Goal: Task Accomplishment & Management: Complete application form

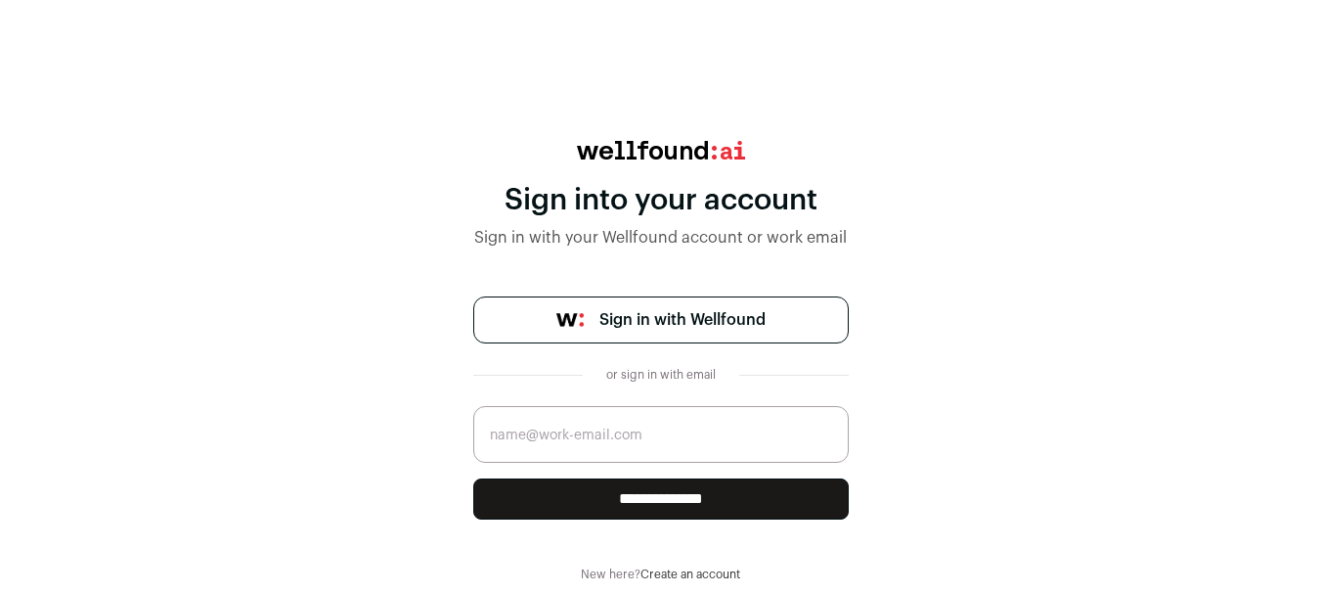
click at [535, 414] on input "email" at bounding box center [660, 434] width 375 height 57
type input "[EMAIL_ADDRESS][DOMAIN_NAME]"
click at [672, 505] on input "**********" at bounding box center [660, 498] width 375 height 41
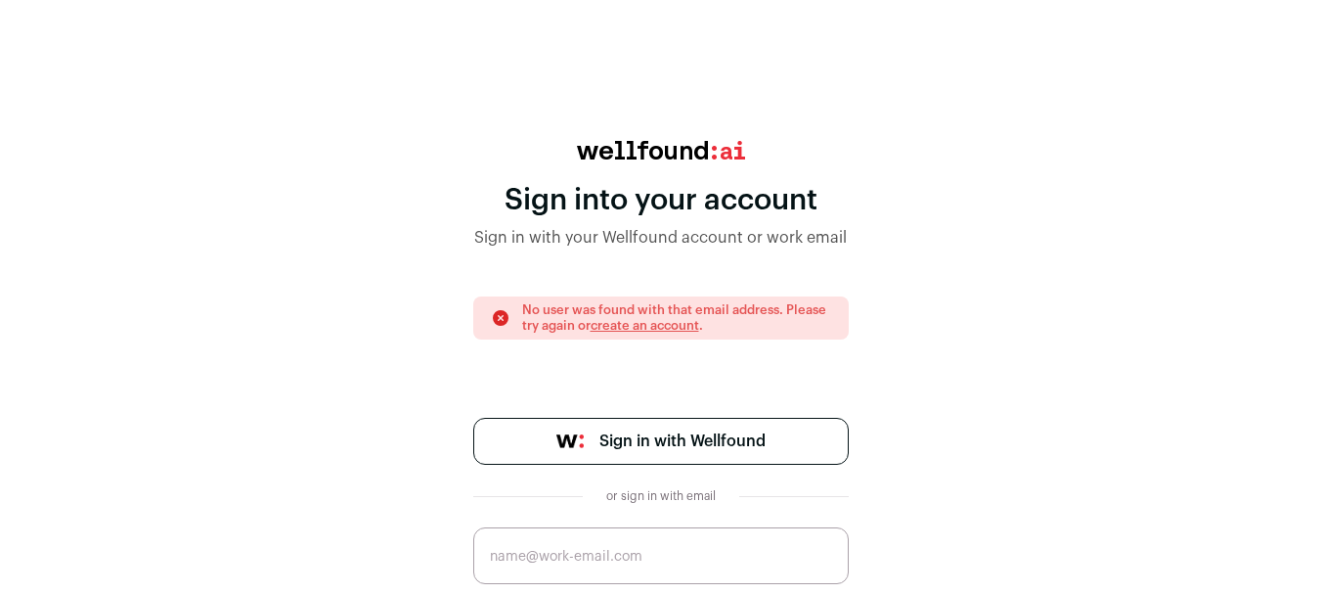
click at [672, 425] on link "Sign in with Wellfound" at bounding box center [660, 441] width 375 height 47
